Goal: Find specific page/section: Locate a particular part of the current website

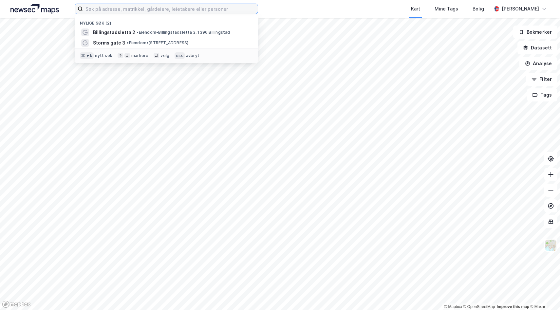
click at [203, 9] on input at bounding box center [170, 9] width 175 height 10
